Goal: Task Accomplishment & Management: Manage account settings

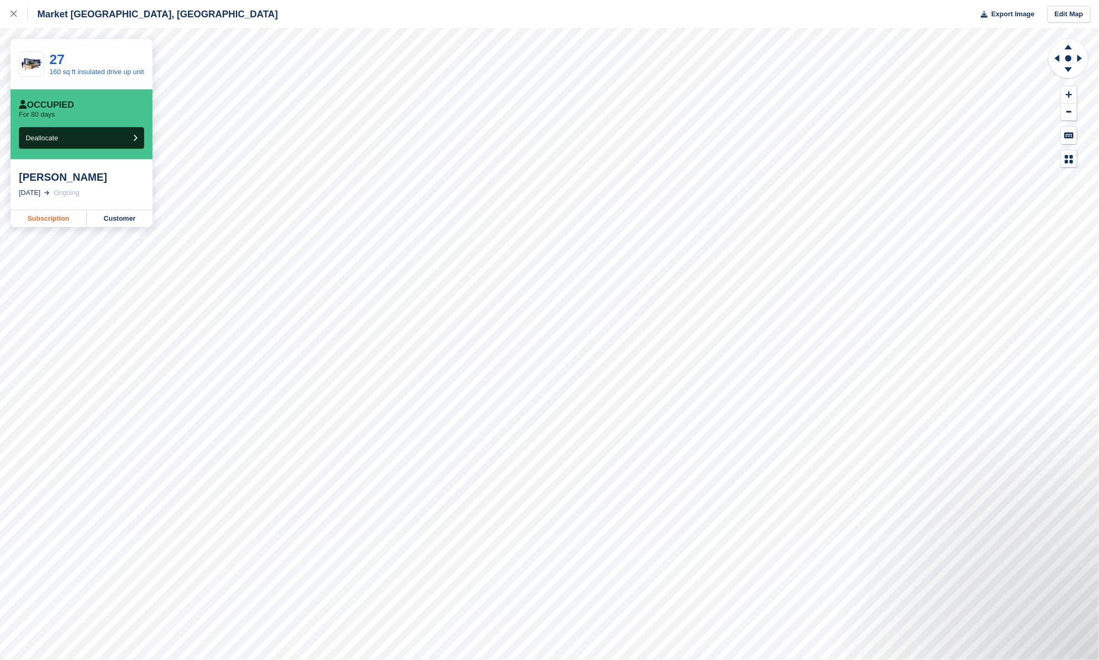
click at [58, 223] on link "Subscription" at bounding box center [49, 218] width 76 height 17
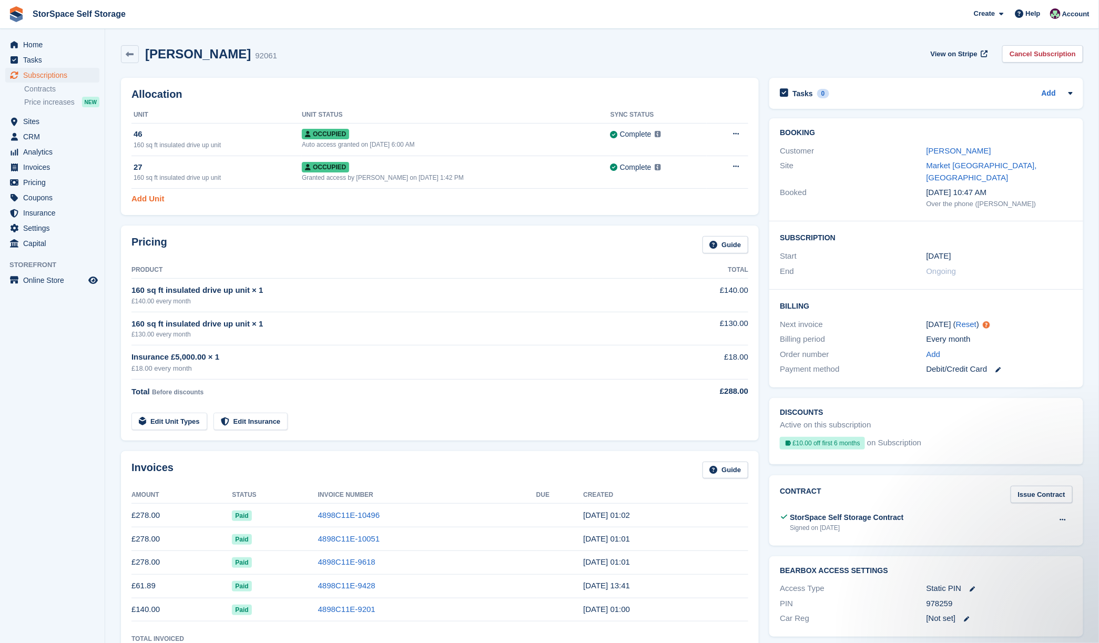
click at [152, 194] on link "Add Unit" at bounding box center [147, 199] width 33 height 12
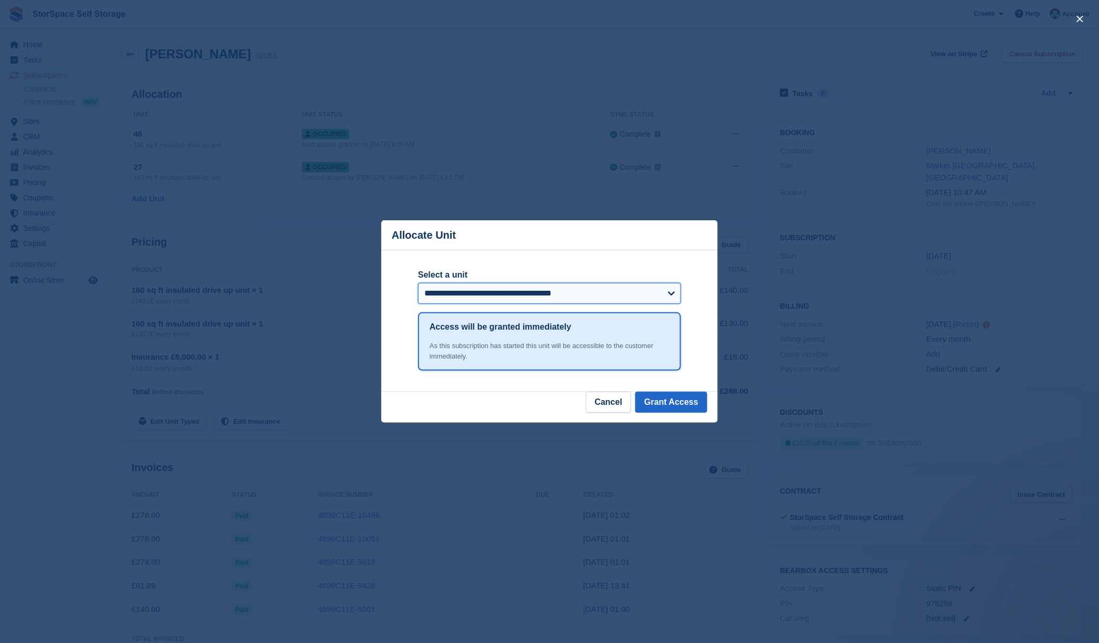
select select "*****"
click at [685, 404] on button "Grant Access" at bounding box center [671, 402] width 72 height 21
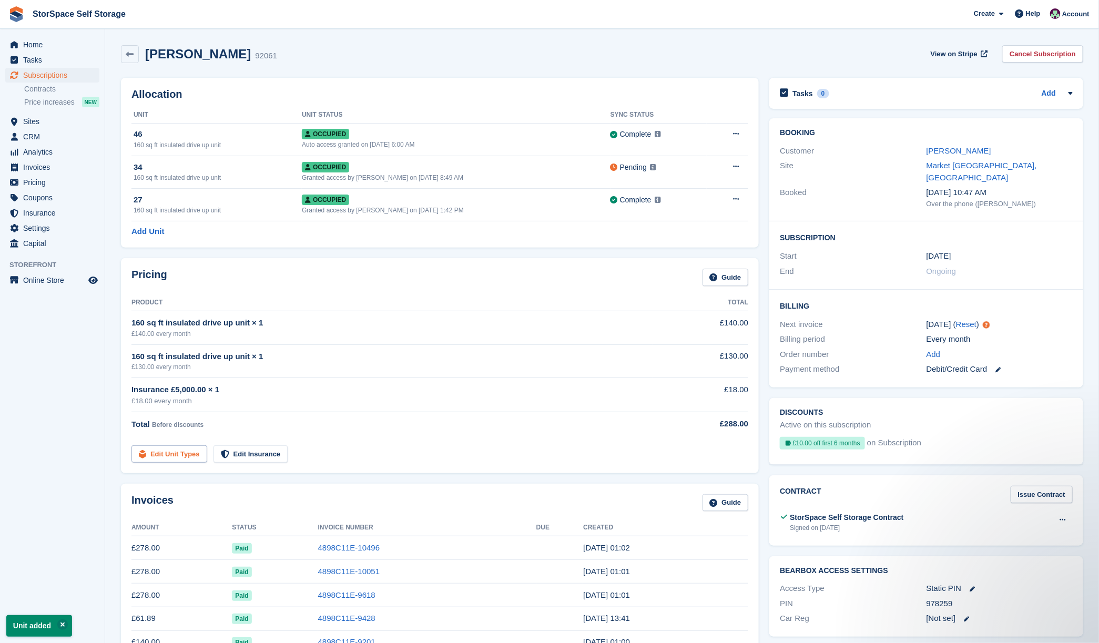
click at [182, 454] on link "Edit Unit Types" at bounding box center [169, 453] width 76 height 17
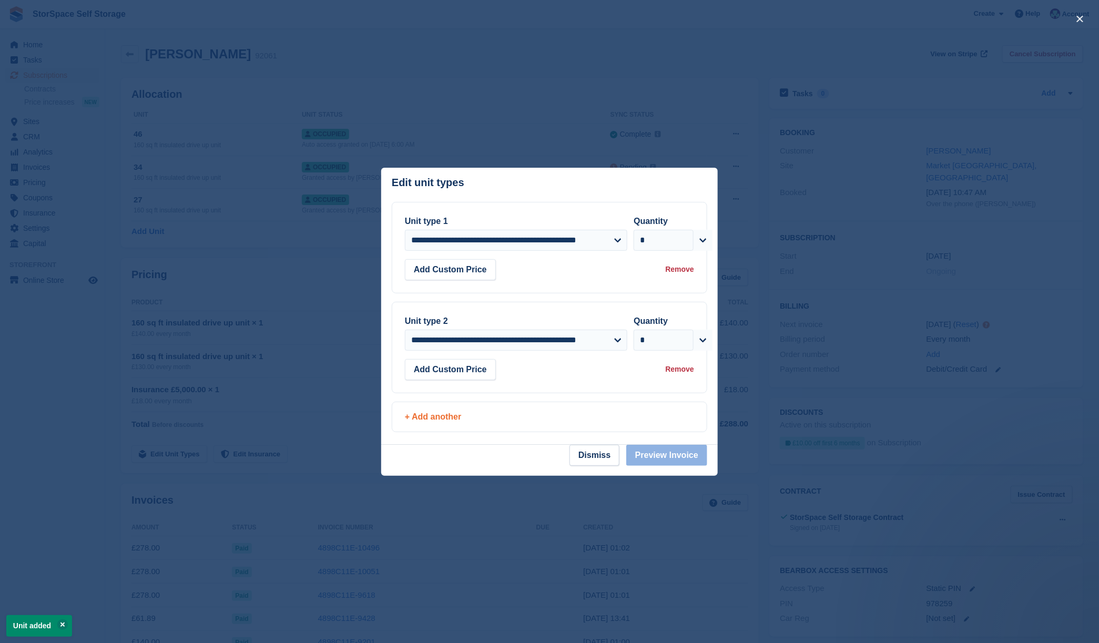
click at [443, 418] on div "+ Add another" at bounding box center [549, 417] width 289 height 13
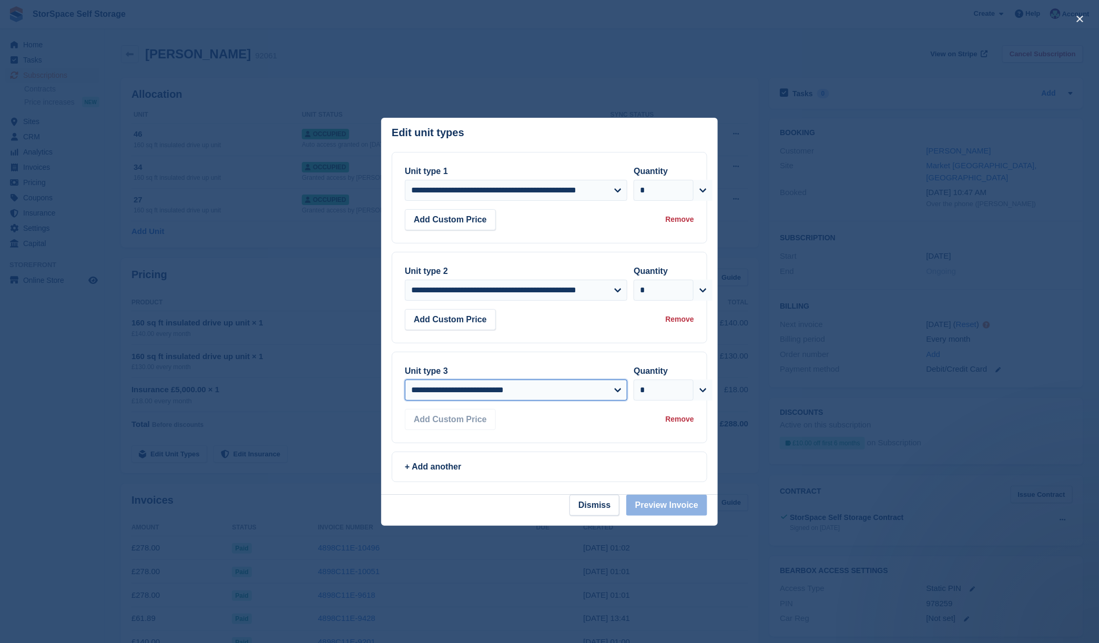
select select "*****"
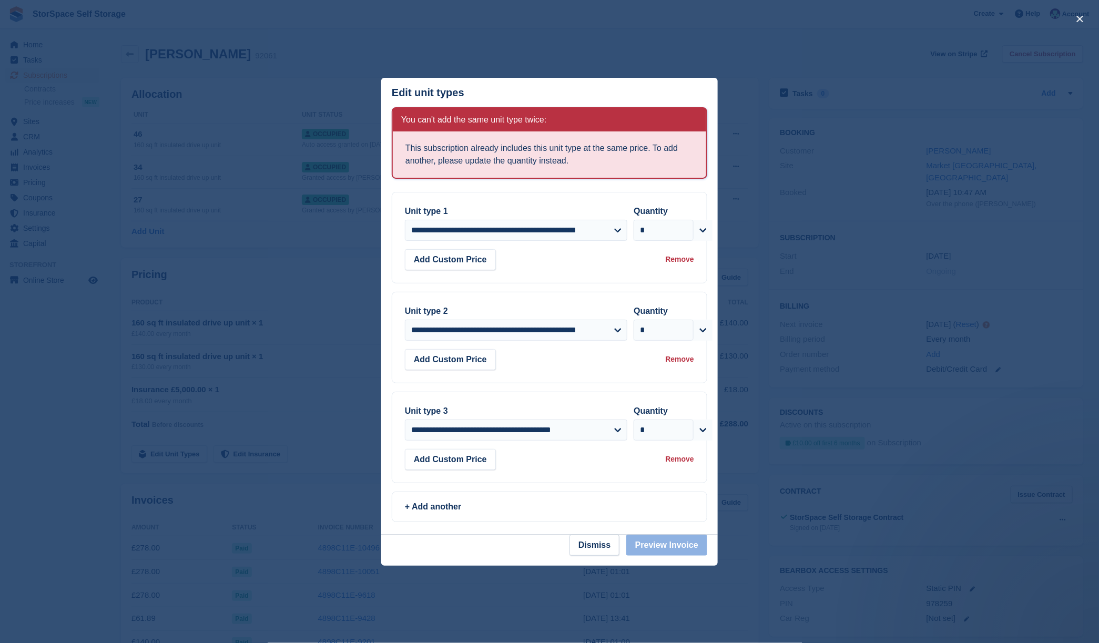
click at [672, 460] on div "Remove" at bounding box center [680, 459] width 28 height 11
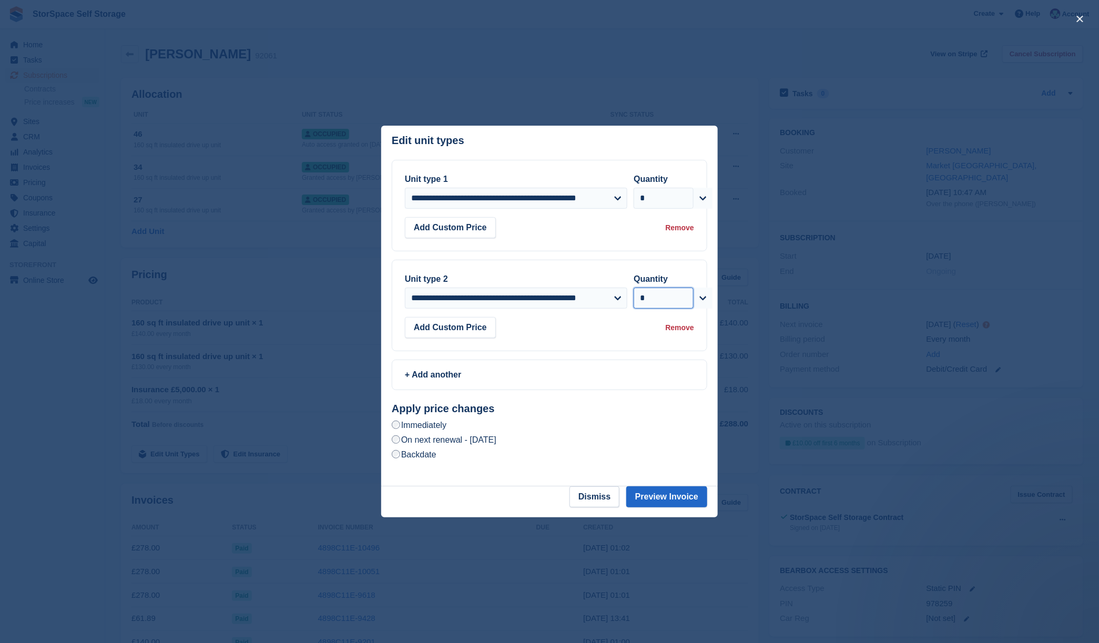
select select "*"
click at [663, 496] on button "Preview Invoice" at bounding box center [666, 496] width 81 height 21
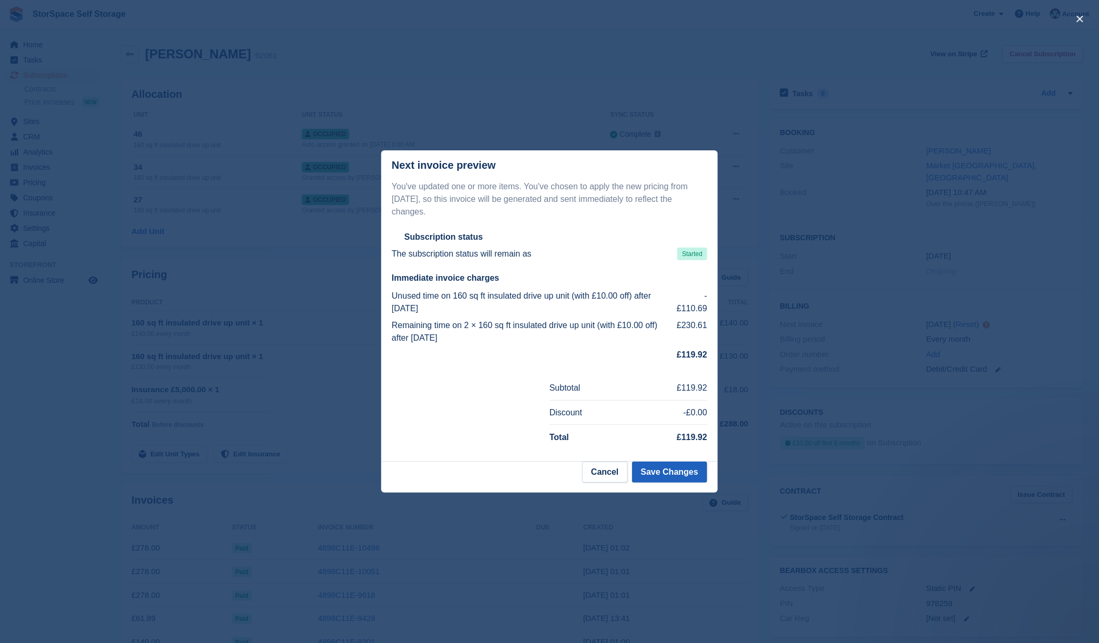
click at [671, 467] on button "Save Changes" at bounding box center [669, 472] width 75 height 21
